Goal: Task Accomplishment & Management: Use online tool/utility

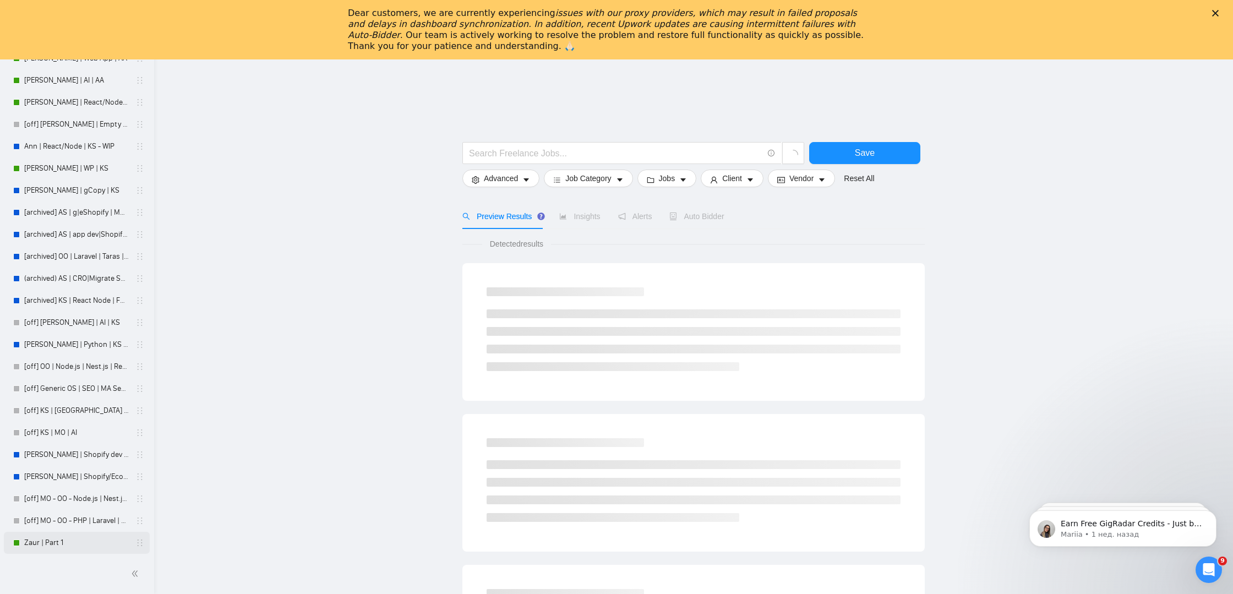
click at [52, 543] on link "Zaur | Part 1" at bounding box center [76, 543] width 105 height 22
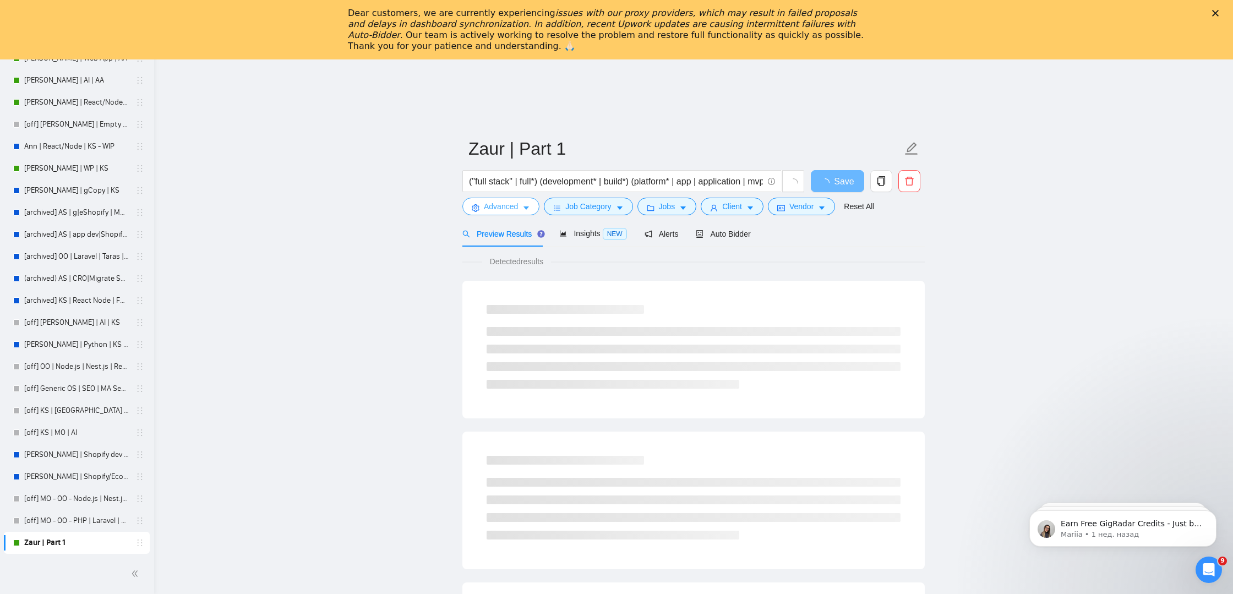
click at [512, 208] on span "Advanced" at bounding box center [501, 206] width 34 height 12
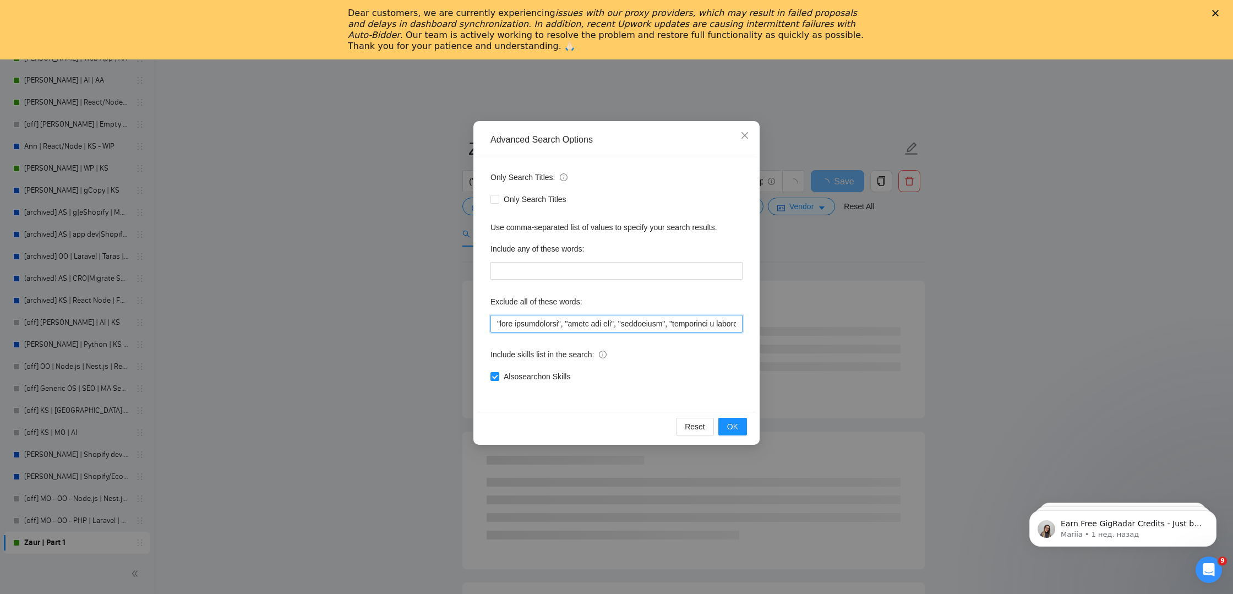
click at [492, 319] on input "text" at bounding box center [617, 324] width 252 height 18
paste input "[DOMAIN_NAME]."
click at [545, 324] on input "text" at bounding box center [617, 324] width 252 height 18
click at [499, 321] on input "text" at bounding box center [617, 324] width 252 height 18
paste input """
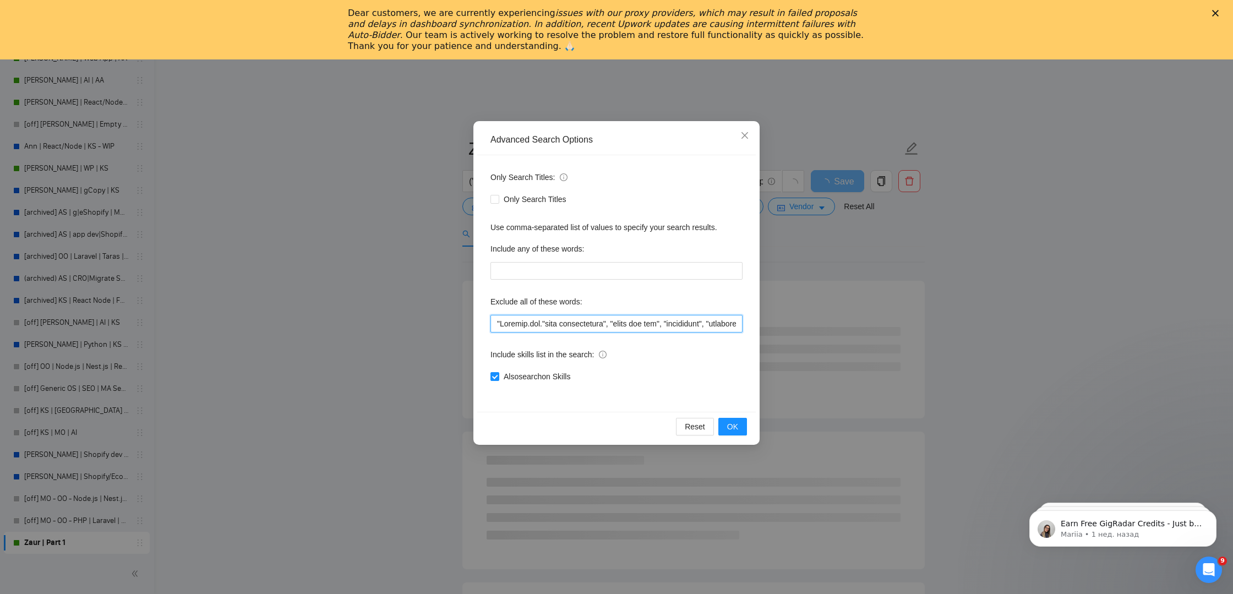
click at [543, 327] on input "text" at bounding box center [617, 324] width 252 height 18
paste input """
click at [731, 421] on span "OK" at bounding box center [732, 427] width 11 height 12
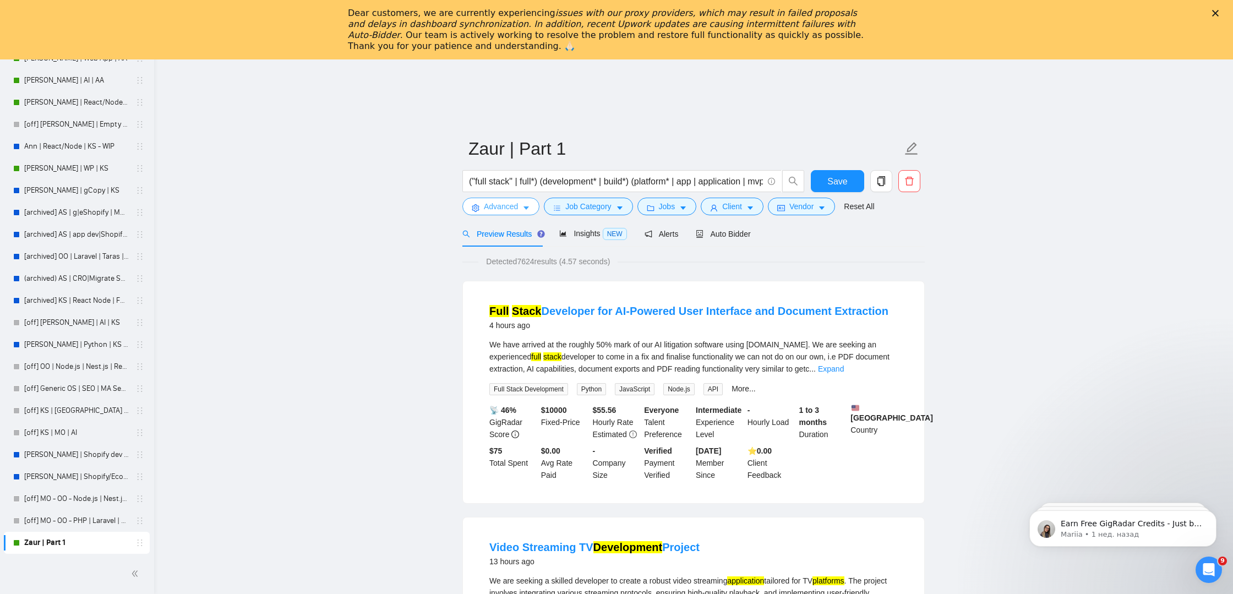
click at [498, 210] on span "Advanced" at bounding box center [501, 206] width 34 height 12
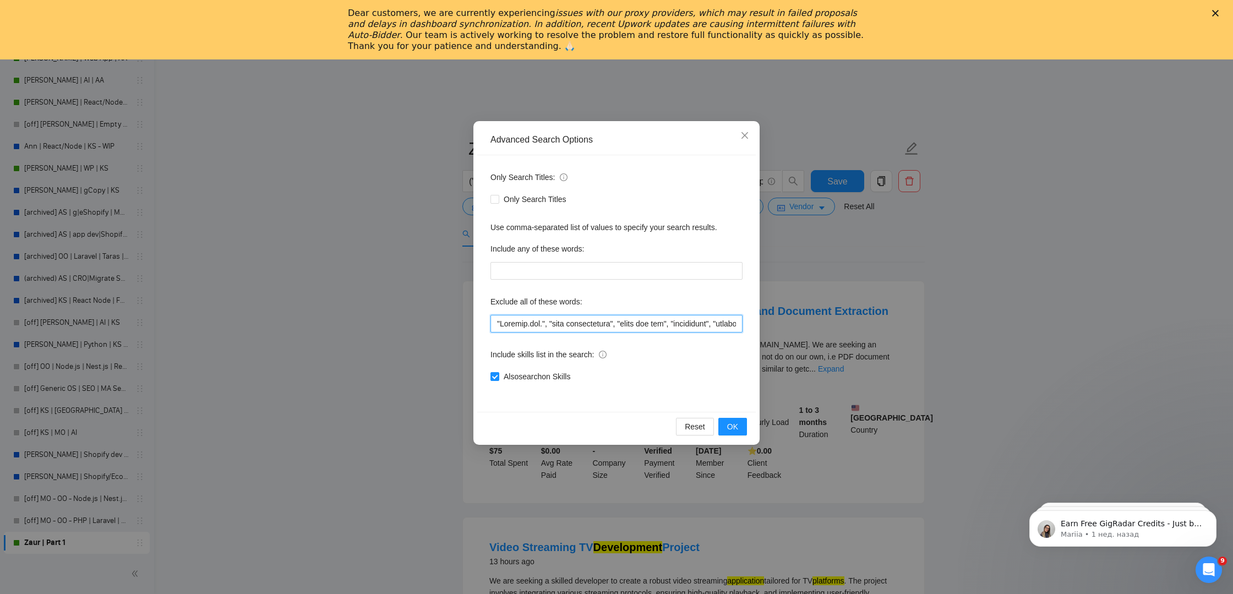
click at [495, 324] on input "text" at bounding box center [617, 324] width 252 height 18
paste input "to come in a fix and finalise"
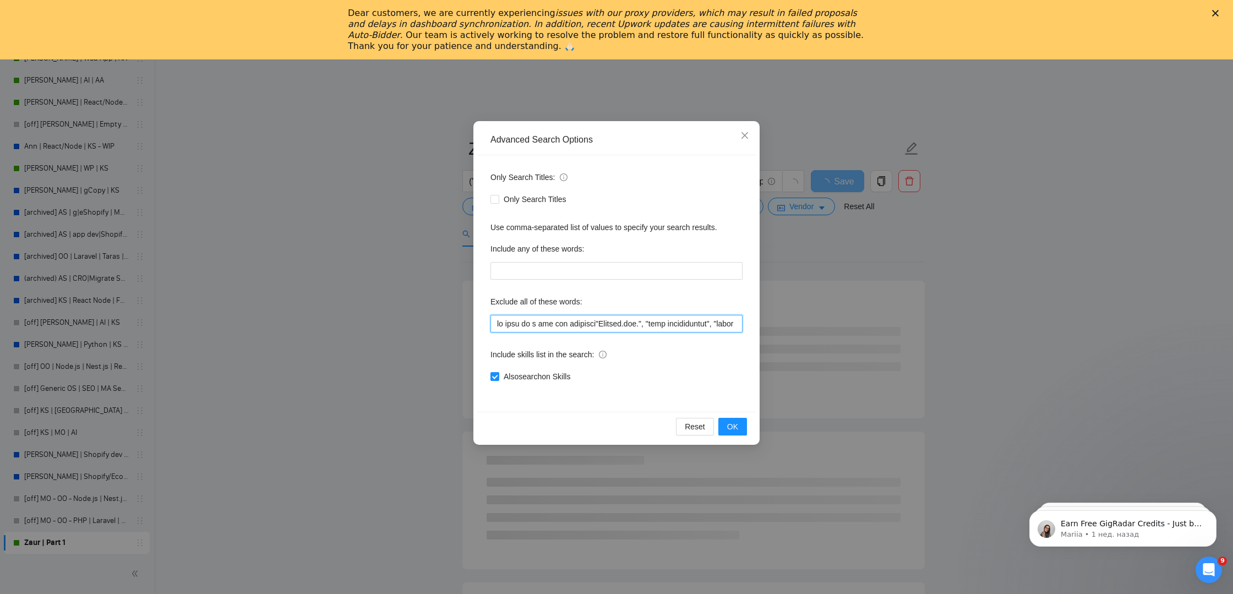
click at [594, 322] on input "text" at bounding box center [617, 324] width 252 height 18
click at [490, 320] on div "Only Search Titles: Only Search Titles Use comma-separated list of values to sp…" at bounding box center [616, 283] width 279 height 257
click at [493, 323] on input "text" at bounding box center [617, 324] width 252 height 18
paste input """
click at [598, 321] on input "text" at bounding box center [617, 324] width 252 height 18
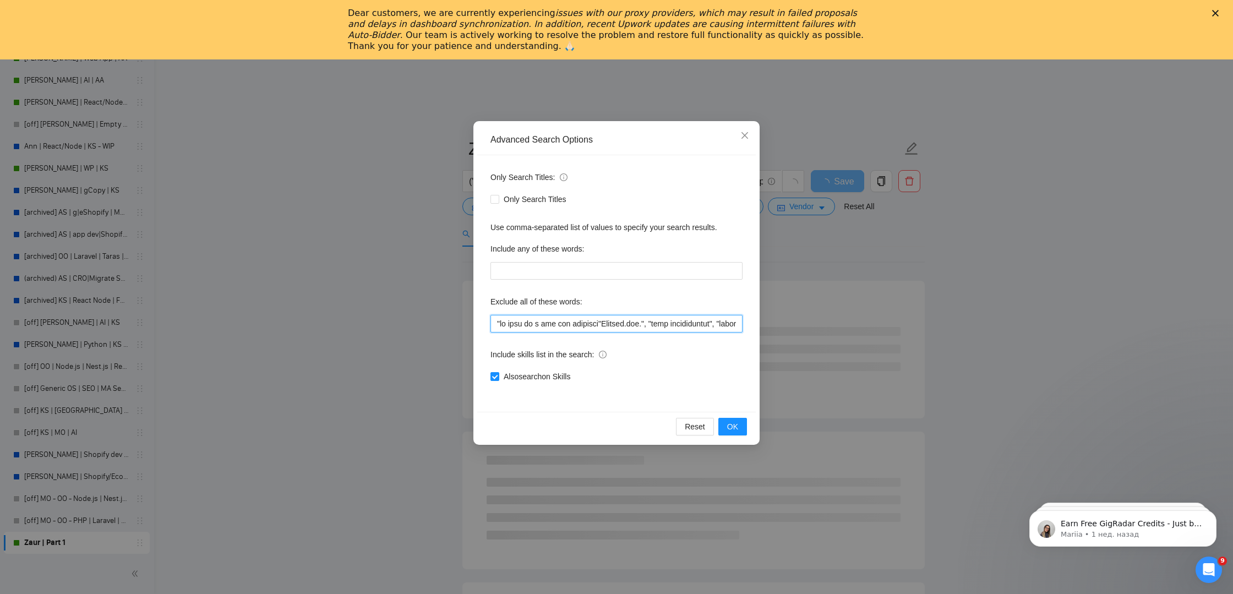
paste input """
type input ""lo ipsu do s ame con adipisci", "Elitsed.doe.", "temp incididuntut", "labor et…"
click at [736, 422] on span "OK" at bounding box center [732, 427] width 11 height 12
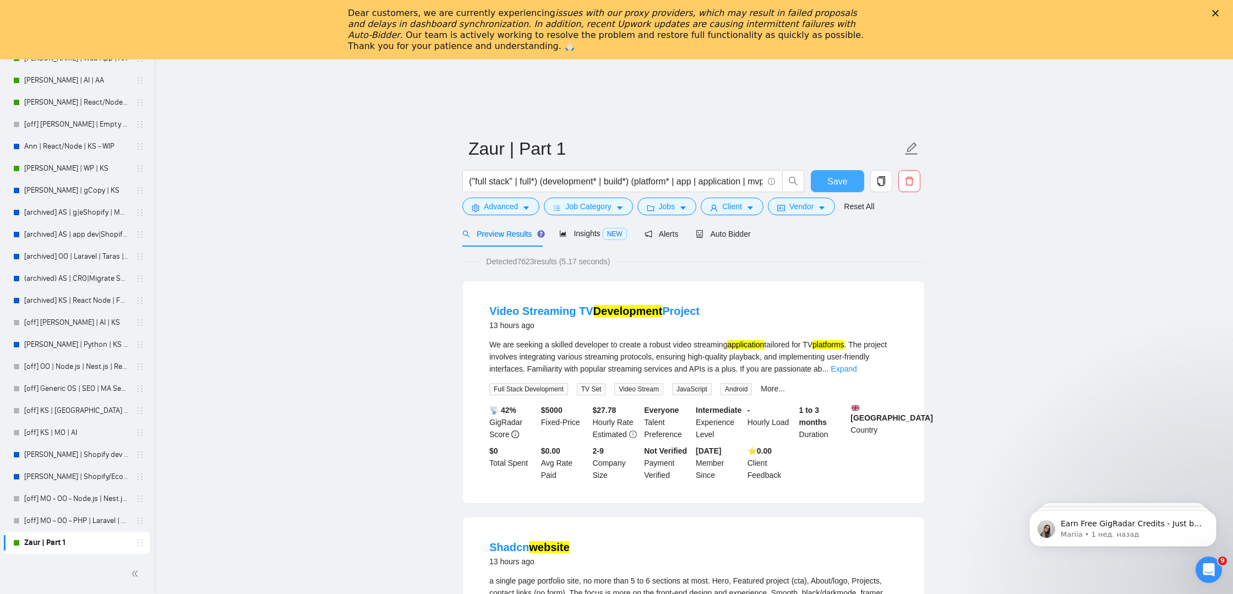
click at [839, 190] on button "Save" at bounding box center [837, 181] width 53 height 22
